Goal: Find specific page/section: Find specific page/section

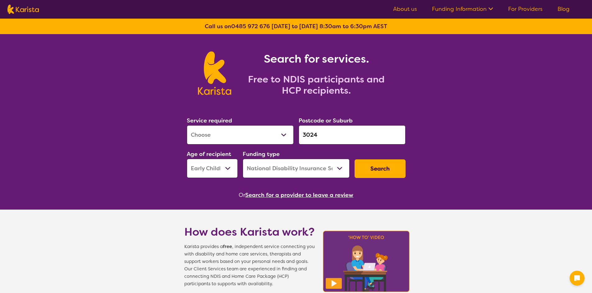
select select "[MEDICAL_DATA]"
select select "EC"
select select "NDIS"
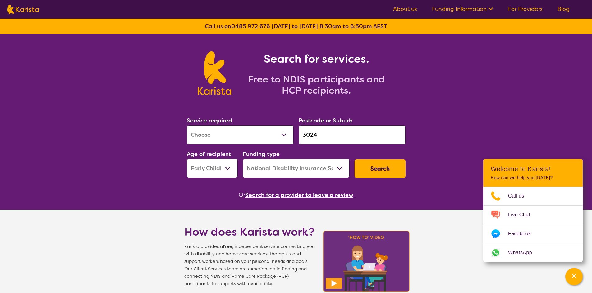
click at [520, 4] on nav "About us Funding Information NDIS - National Disability Insurance Scheme HCP - …" at bounding box center [296, 9] width 592 height 19
click at [519, 6] on link "For Providers" at bounding box center [525, 8] width 34 height 7
